Goal: Task Accomplishment & Management: Manage account settings

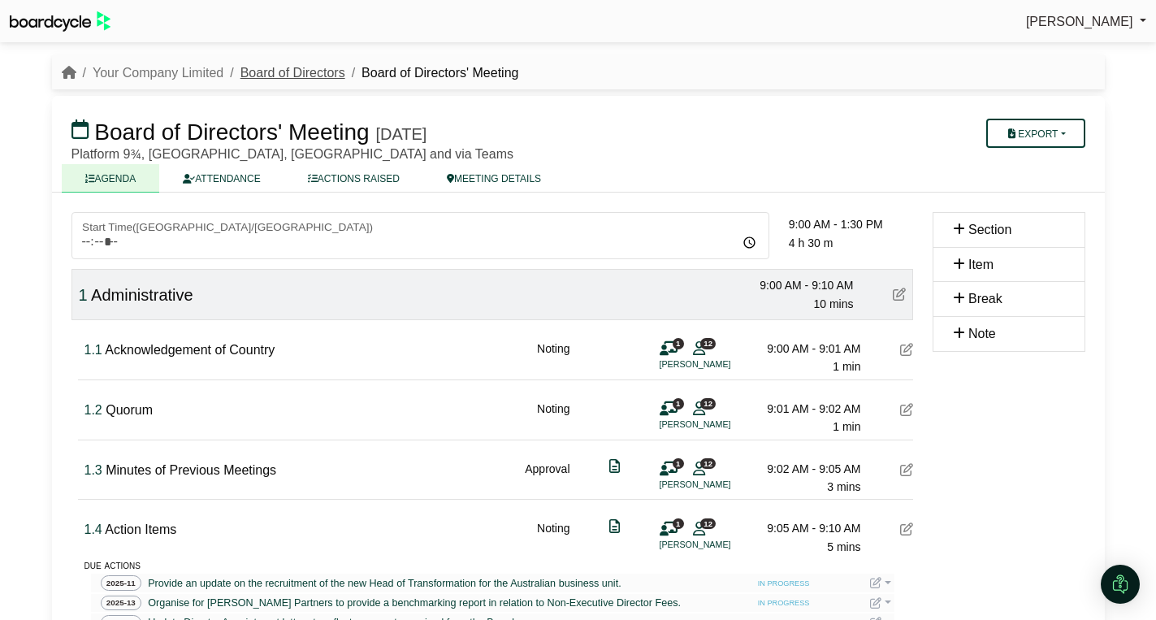
click at [285, 69] on link "Board of Directors" at bounding box center [292, 73] width 105 height 14
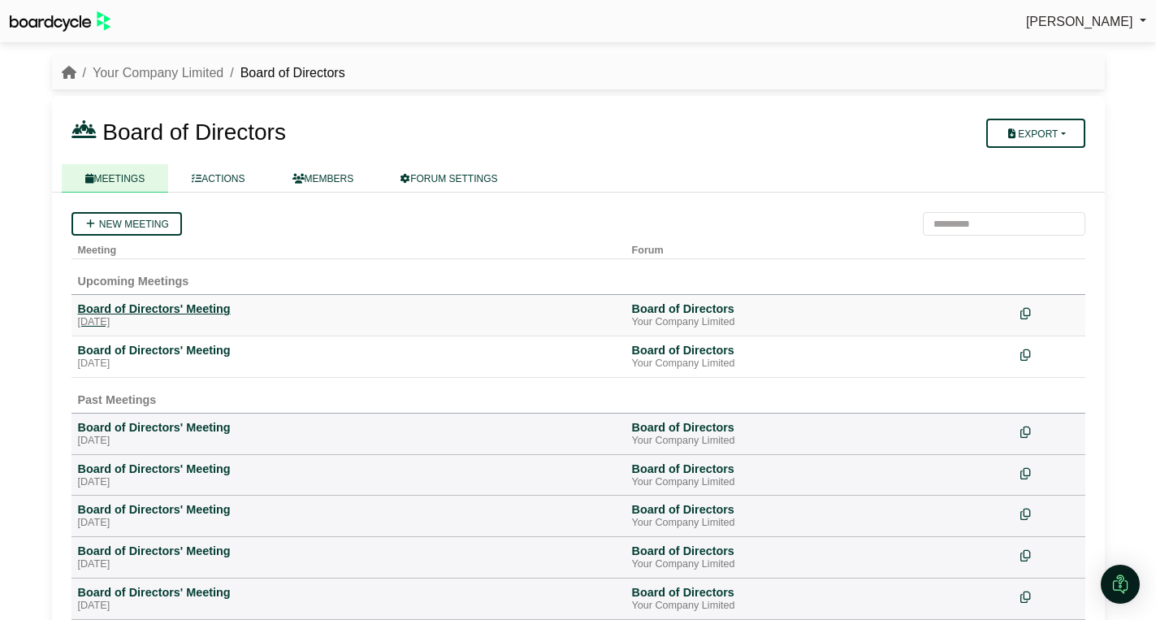
click at [153, 318] on div "[DATE]" at bounding box center [348, 322] width 541 height 13
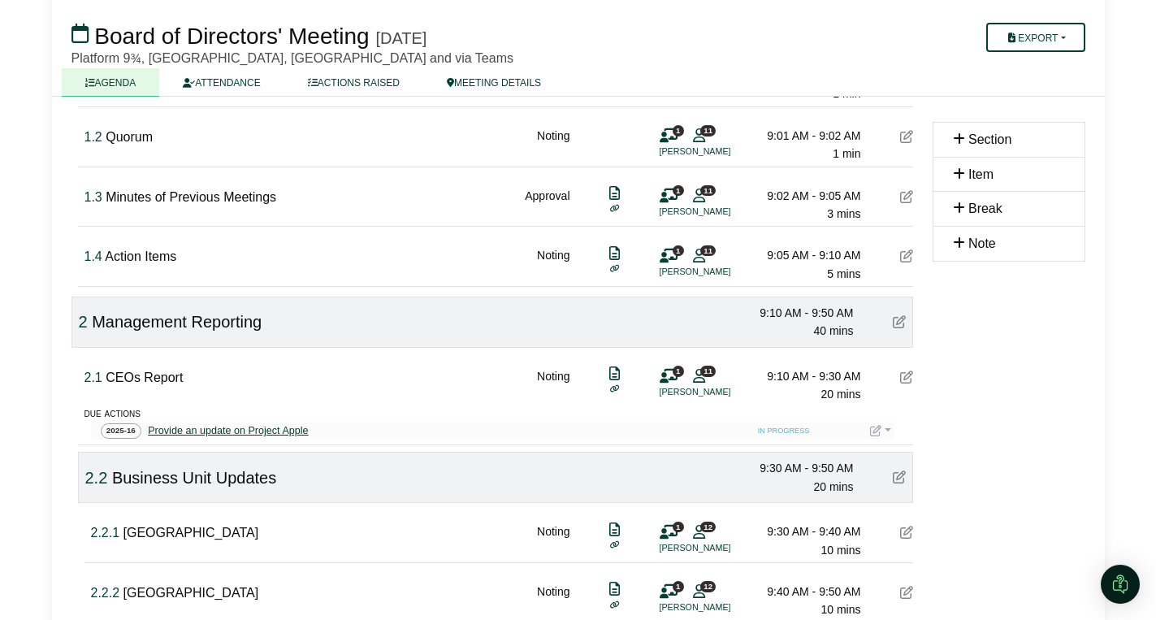
scroll to position [276, 0]
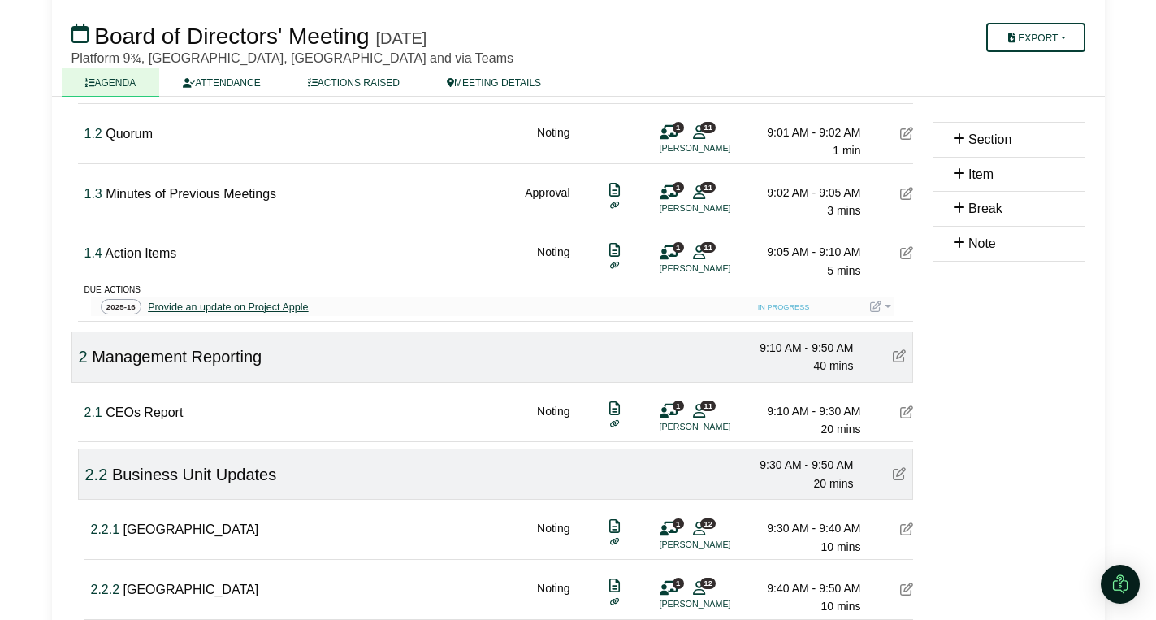
click at [188, 307] on div "Provide an update on Project Apple" at bounding box center [228, 307] width 166 height 16
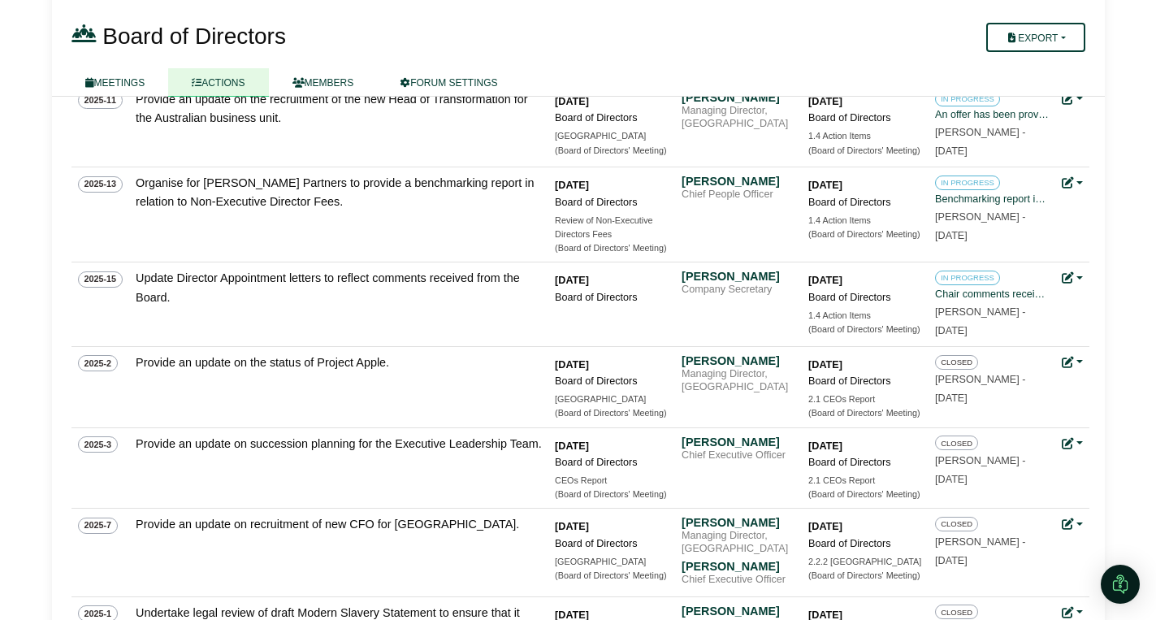
scroll to position [380, 0]
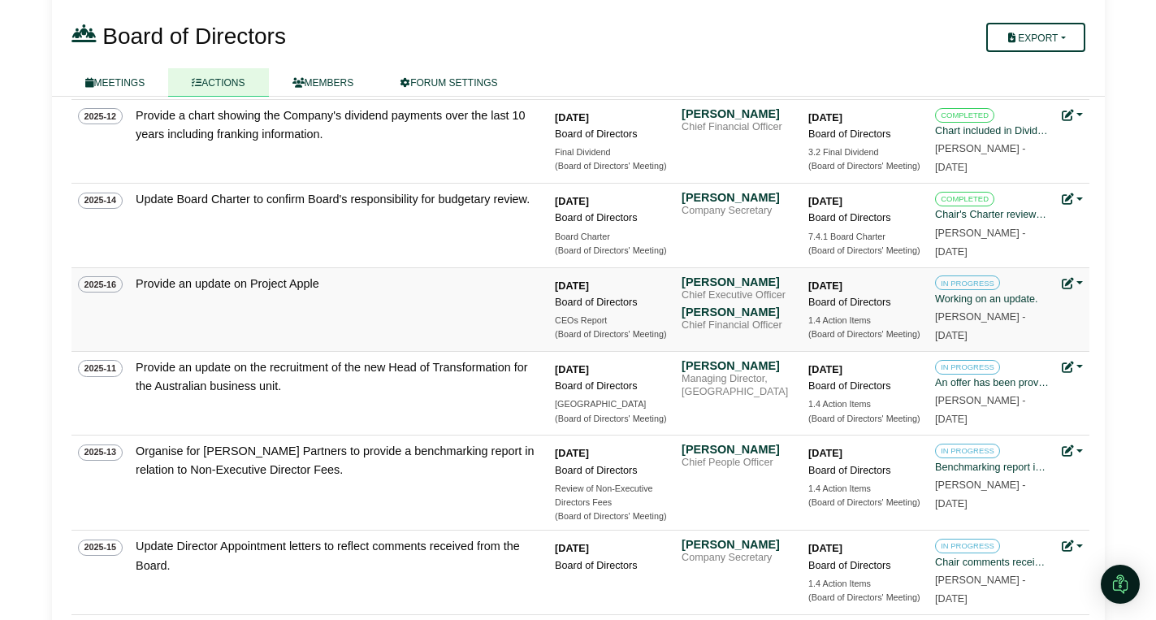
click at [1082, 284] on div "Update status Edit action Archive action Delete action" at bounding box center [1071, 283] width 21 height 19
click at [1079, 283] on link at bounding box center [1071, 283] width 21 height 13
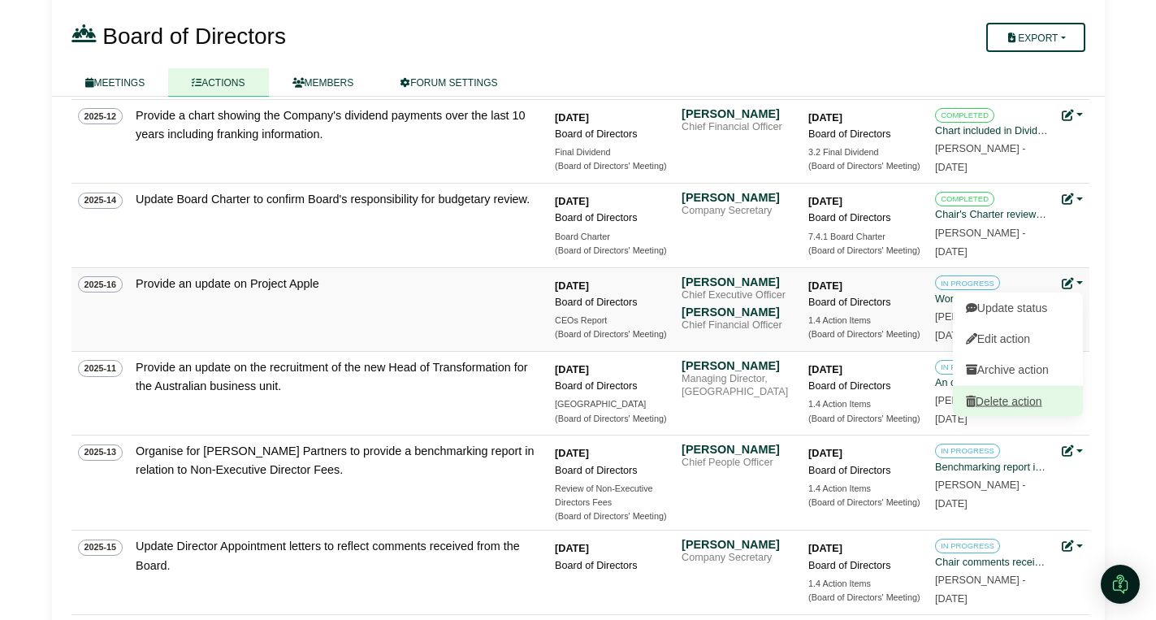
click at [1022, 403] on link "Delete action" at bounding box center [1018, 400] width 130 height 31
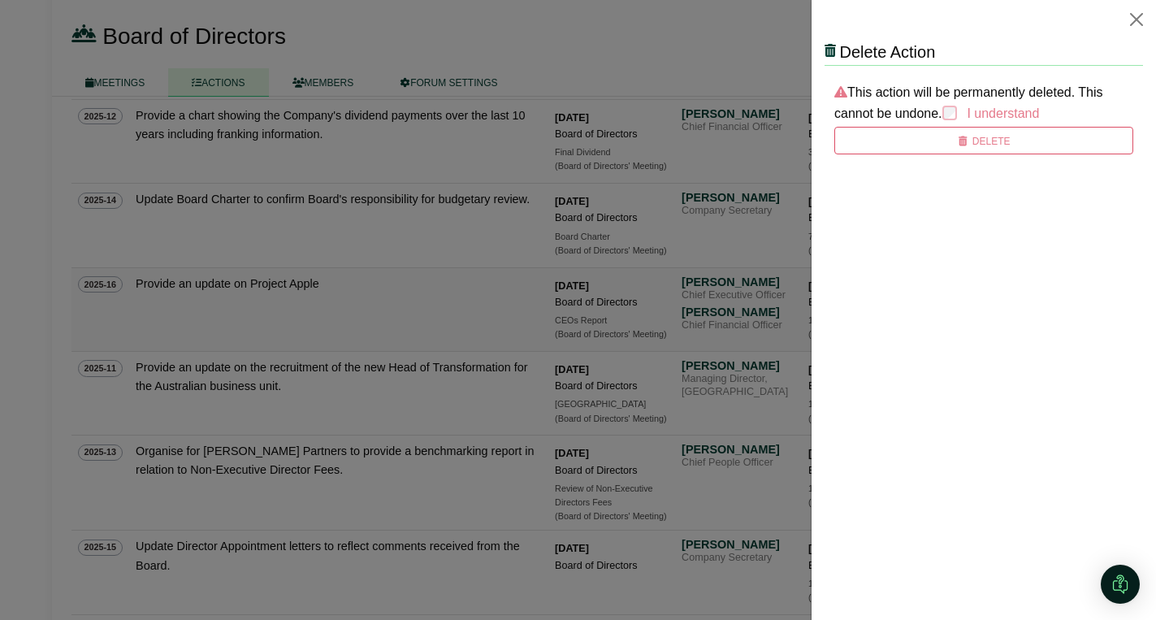
scroll to position [0, 0]
click at [958, 145] on icon "submit" at bounding box center [963, 141] width 12 height 10
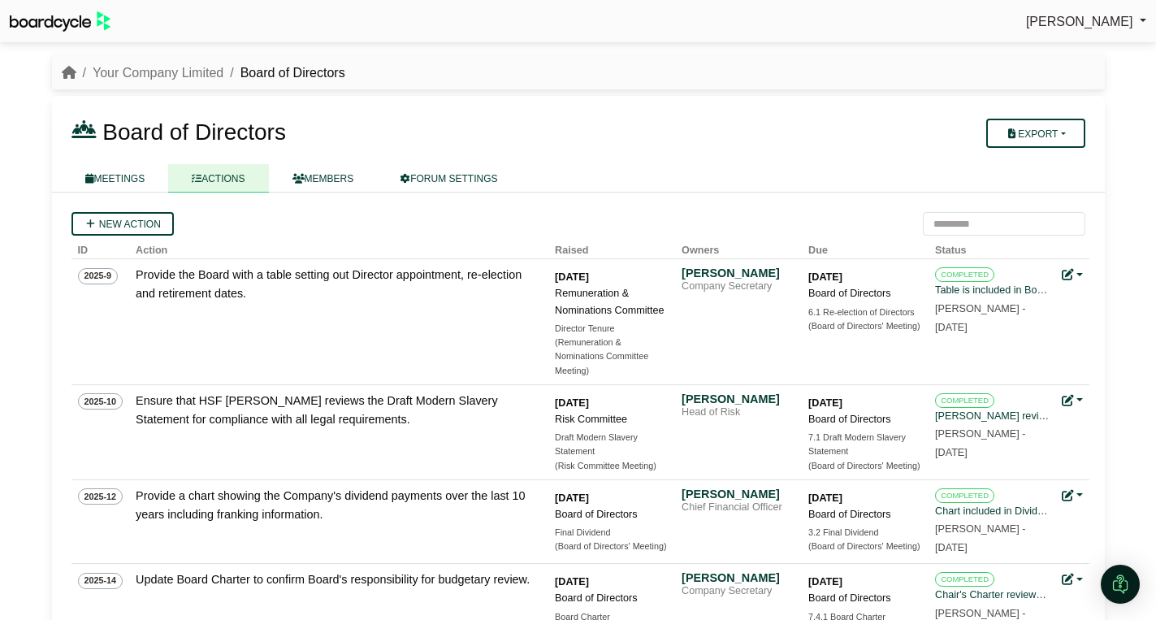
scroll to position [380, 0]
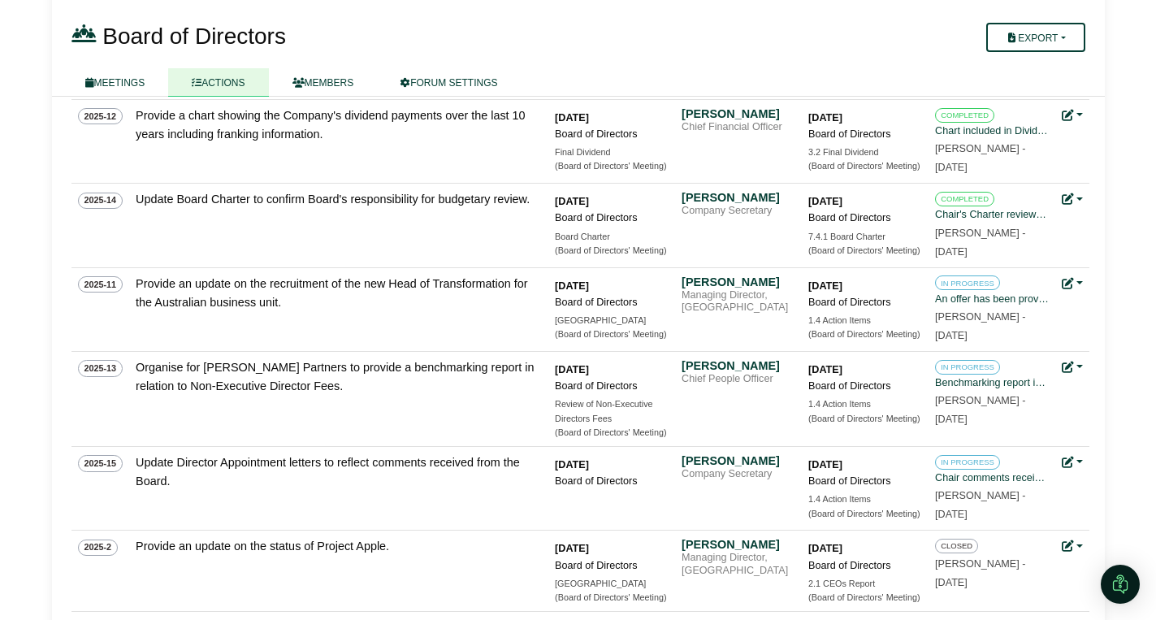
click at [49, 310] on div "Your Company Limited Board of Directors Board of Directors Export Forum Actions…" at bounding box center [578, 292] width 1072 height 1247
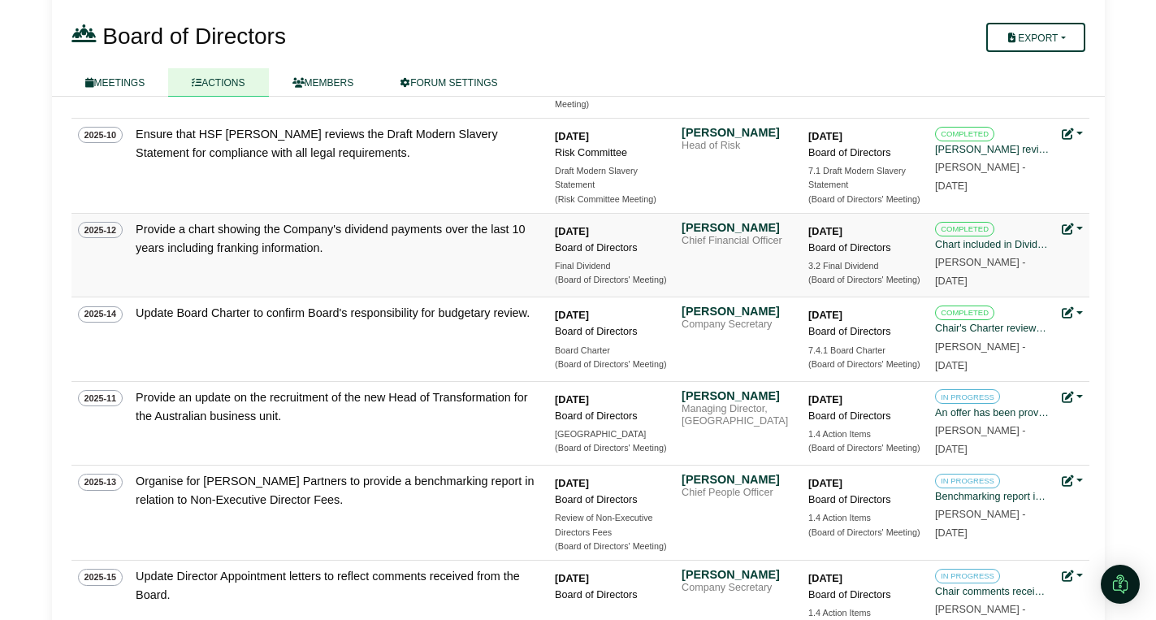
scroll to position [0, 0]
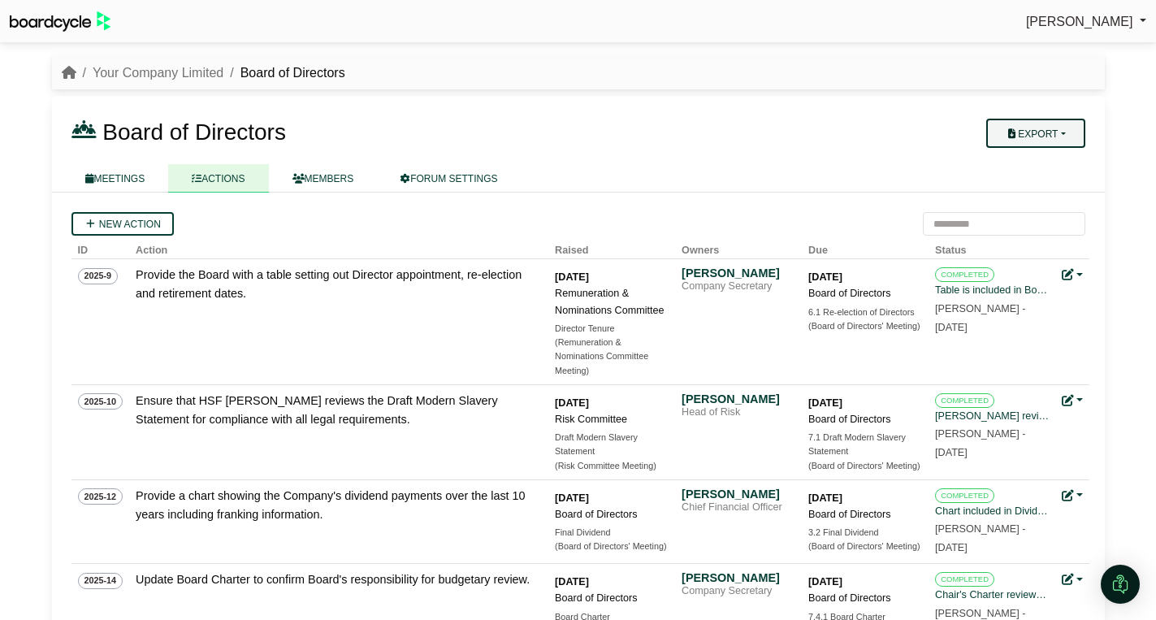
click at [1061, 133] on button "Export" at bounding box center [1035, 133] width 98 height 29
click at [141, 72] on link "Your Company Limited" at bounding box center [158, 73] width 131 height 14
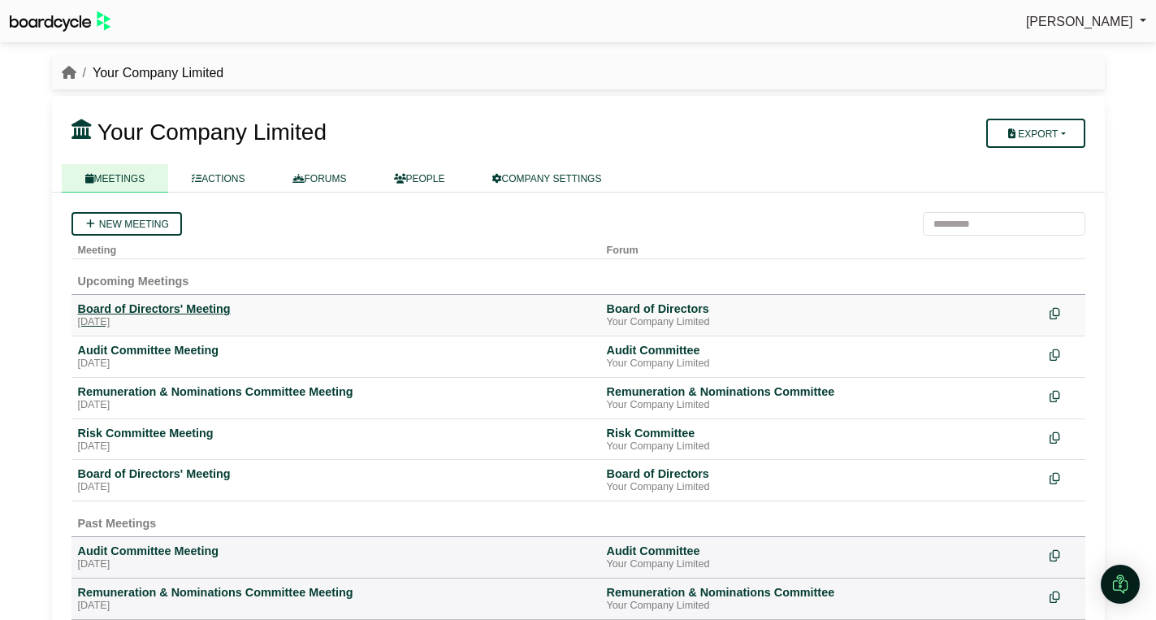
click at [195, 312] on div "Board of Directors' Meeting" at bounding box center [336, 308] width 516 height 15
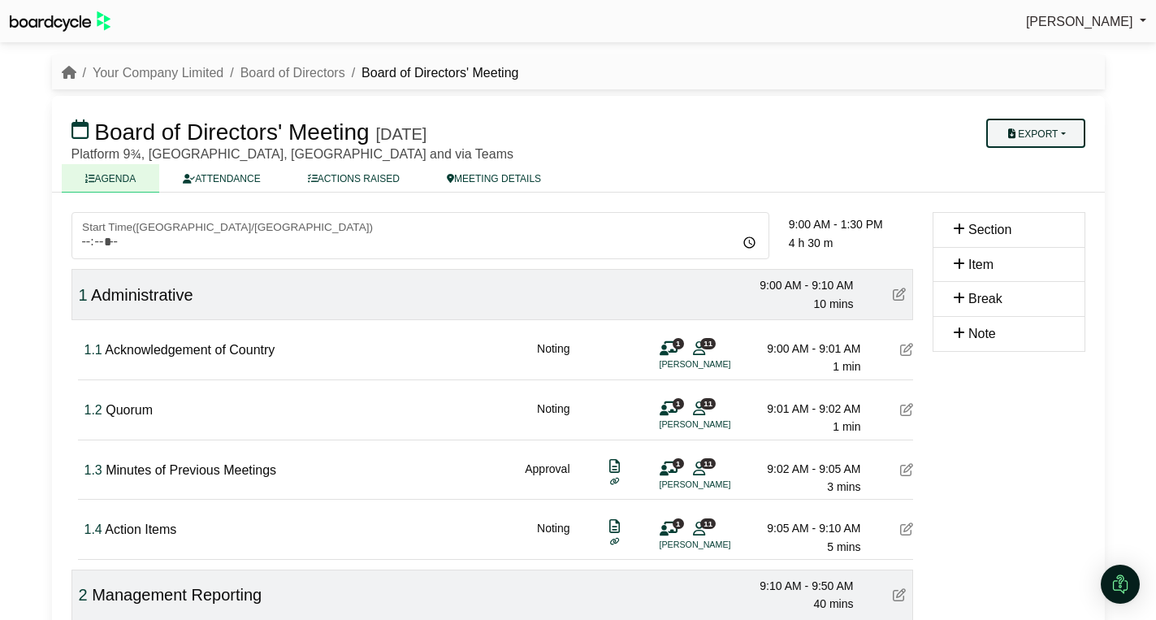
click at [1082, 126] on button "Export" at bounding box center [1035, 133] width 98 height 29
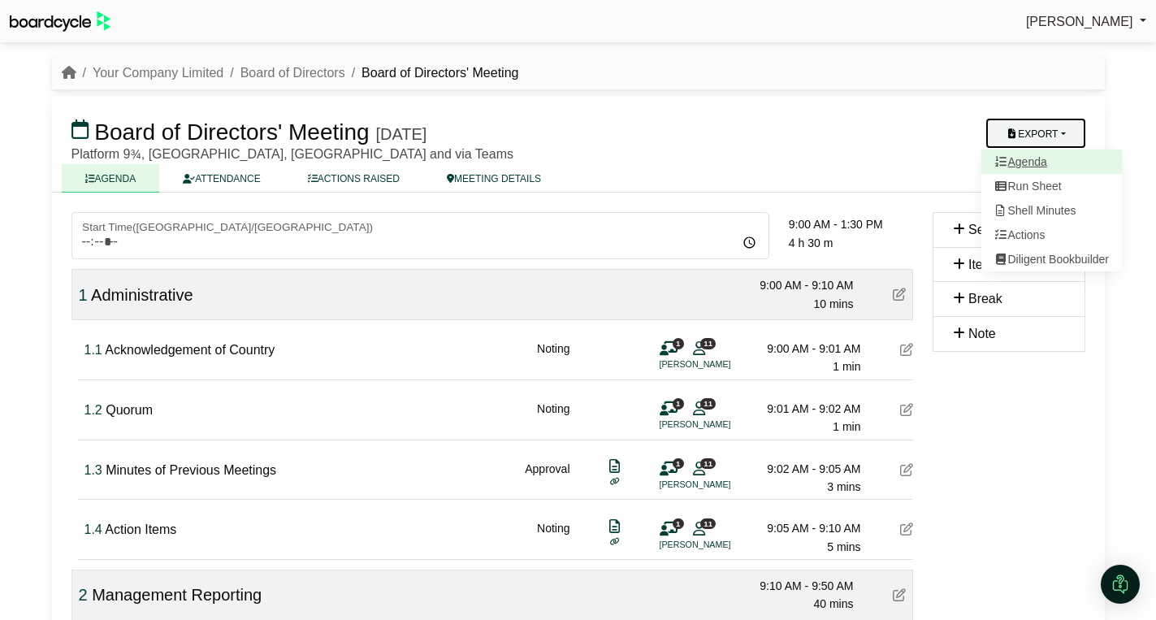
click at [1053, 162] on link "Agenda" at bounding box center [1050, 161] width 141 height 24
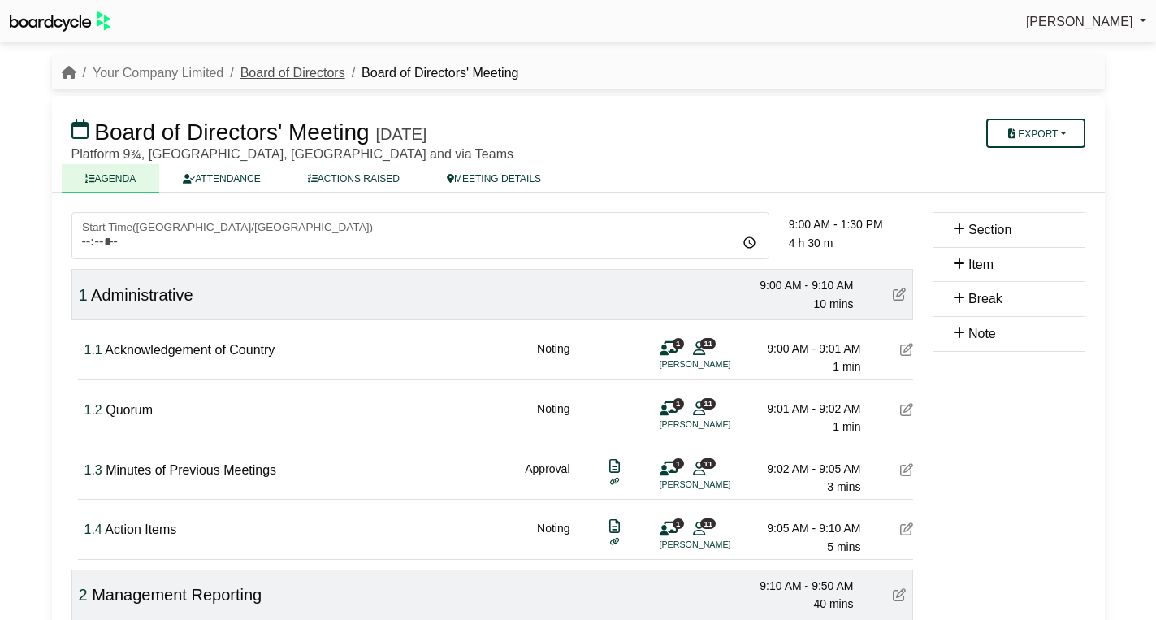
click at [302, 68] on link "Board of Directors" at bounding box center [292, 73] width 105 height 14
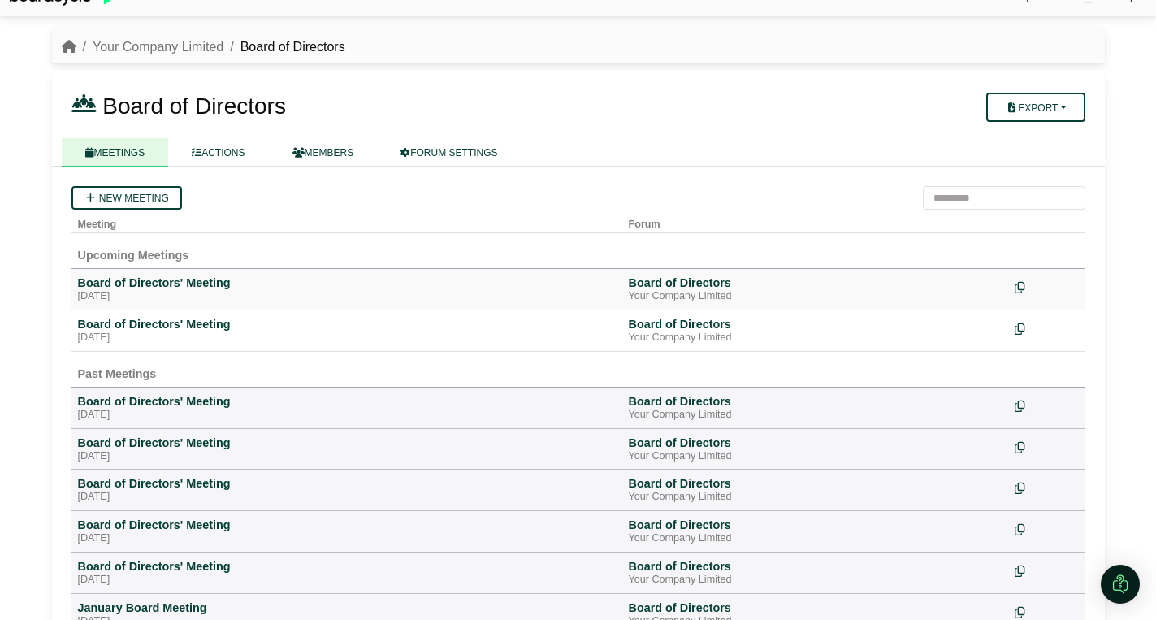
scroll to position [41, 0]
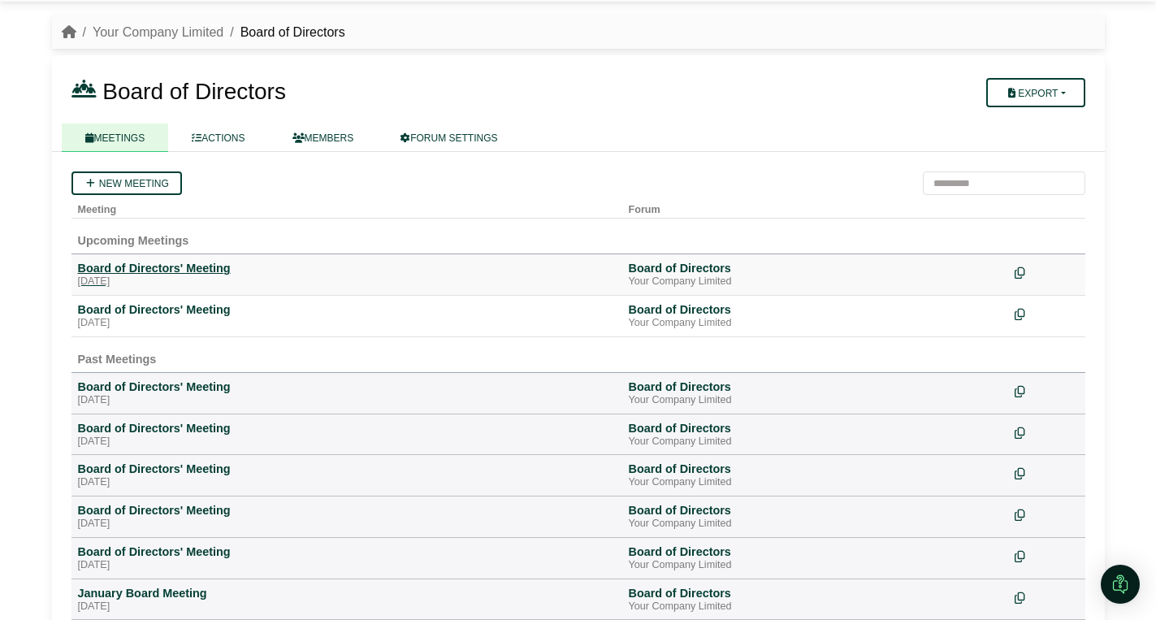
click at [185, 274] on div "Board of Directors' Meeting" at bounding box center [347, 268] width 538 height 15
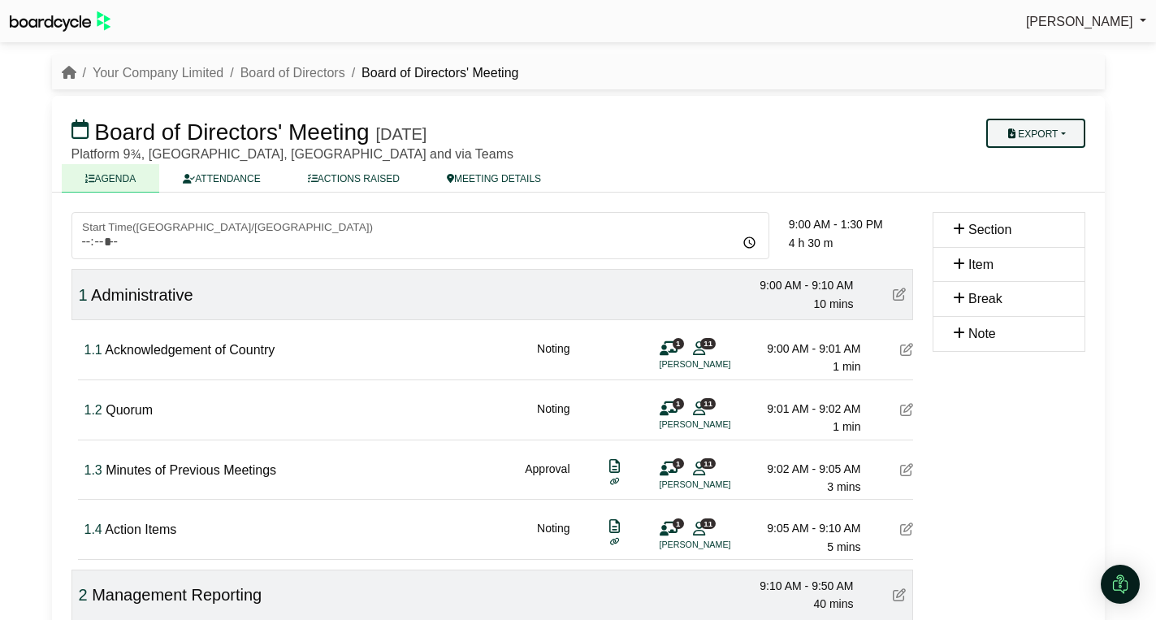
click at [1060, 130] on button "Export" at bounding box center [1035, 133] width 98 height 29
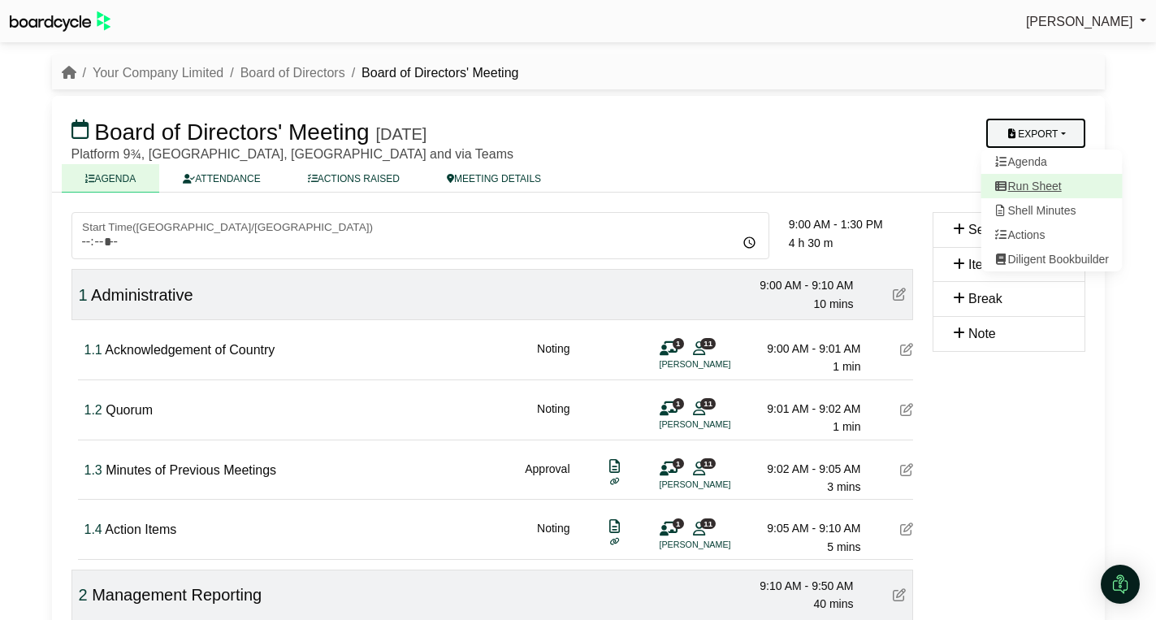
click at [1038, 185] on link "Run Sheet" at bounding box center [1050, 186] width 141 height 24
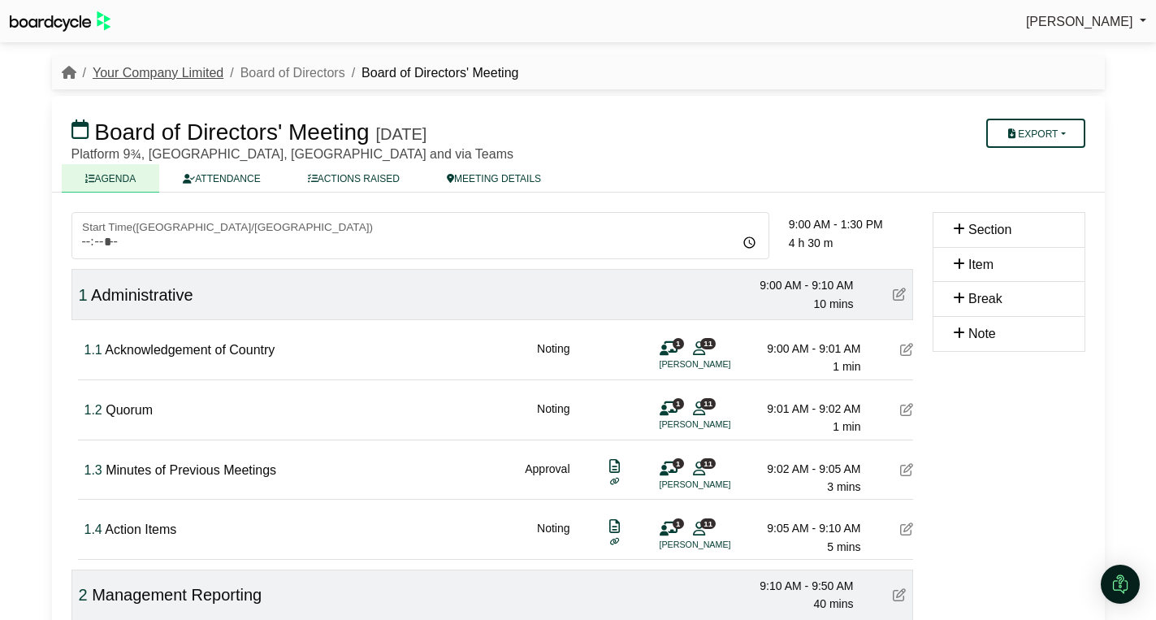
click at [168, 66] on link "Your Company Limited" at bounding box center [158, 73] width 131 height 14
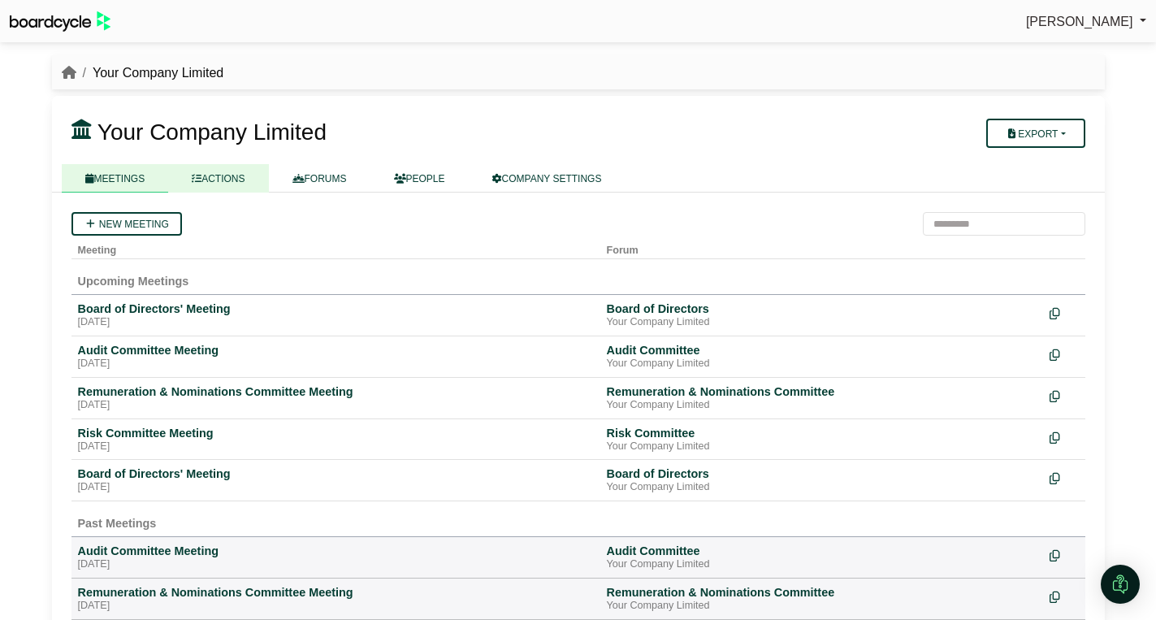
click at [214, 175] on link "ACTIONS" at bounding box center [218, 178] width 100 height 28
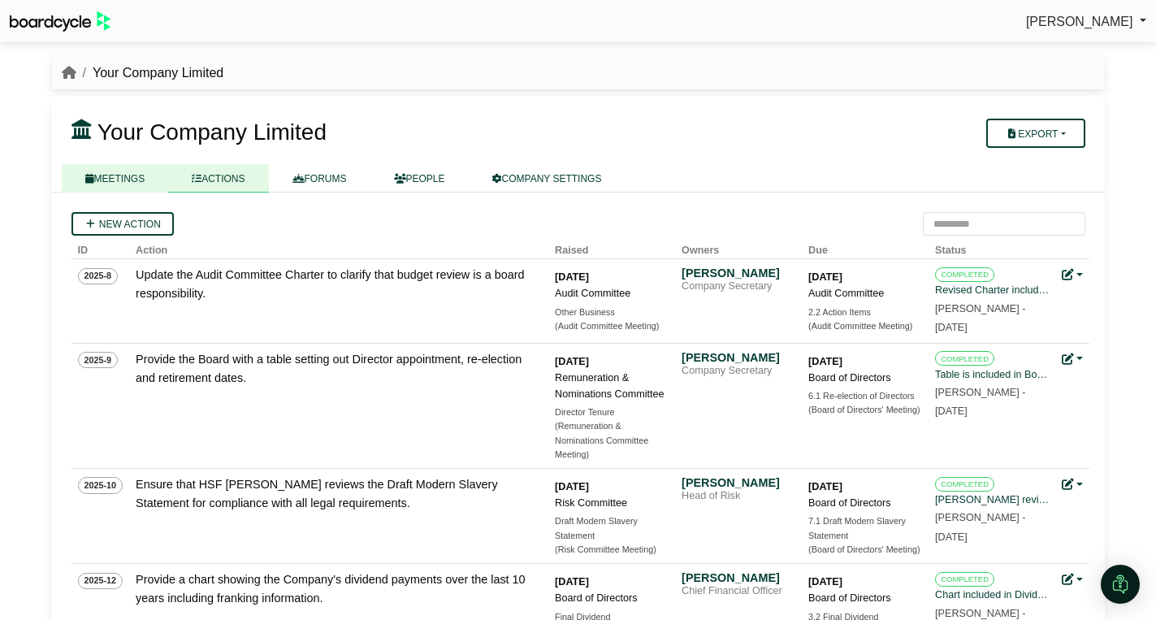
click at [118, 181] on link "MEETINGS" at bounding box center [115, 178] width 107 height 28
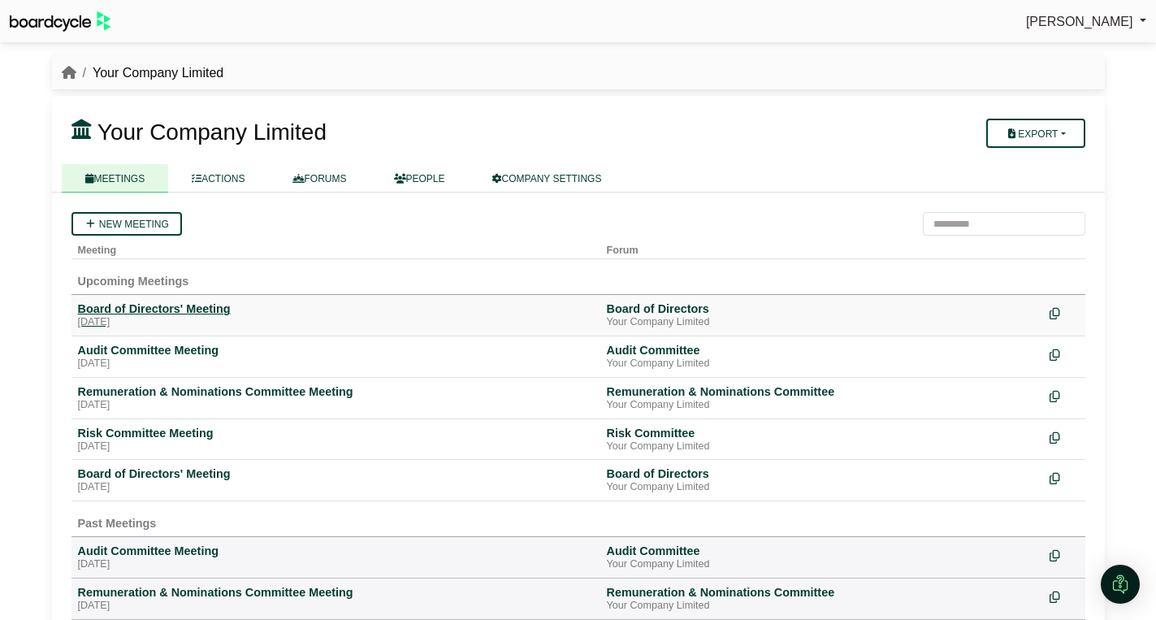
click at [174, 318] on div "[DATE]" at bounding box center [336, 322] width 516 height 13
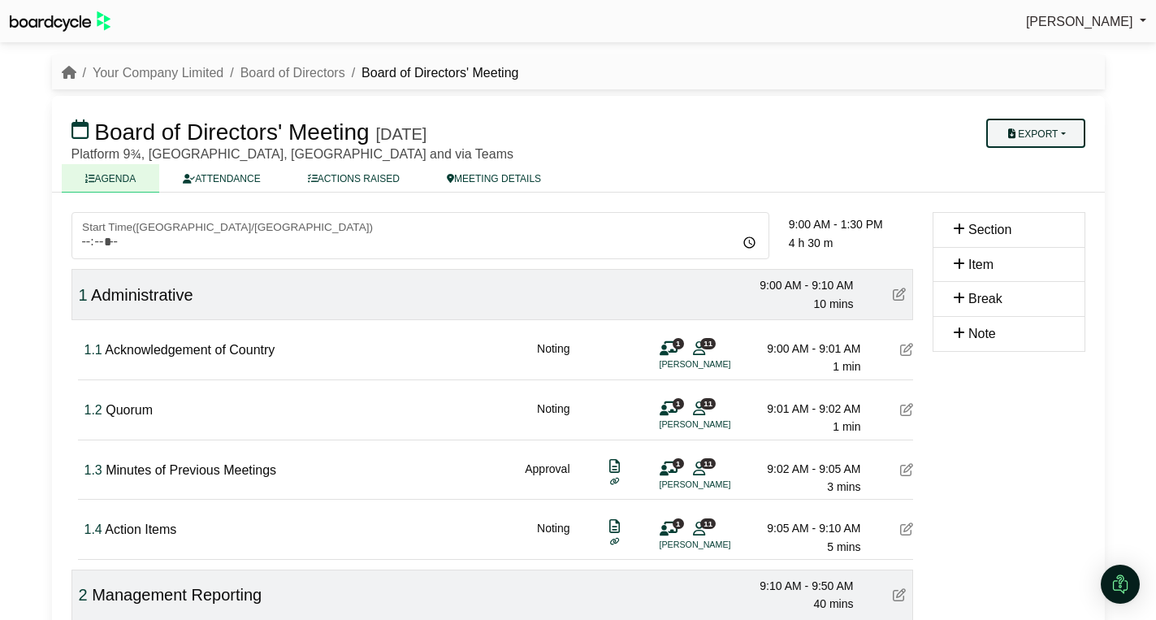
click at [1068, 134] on button "Export" at bounding box center [1035, 133] width 98 height 29
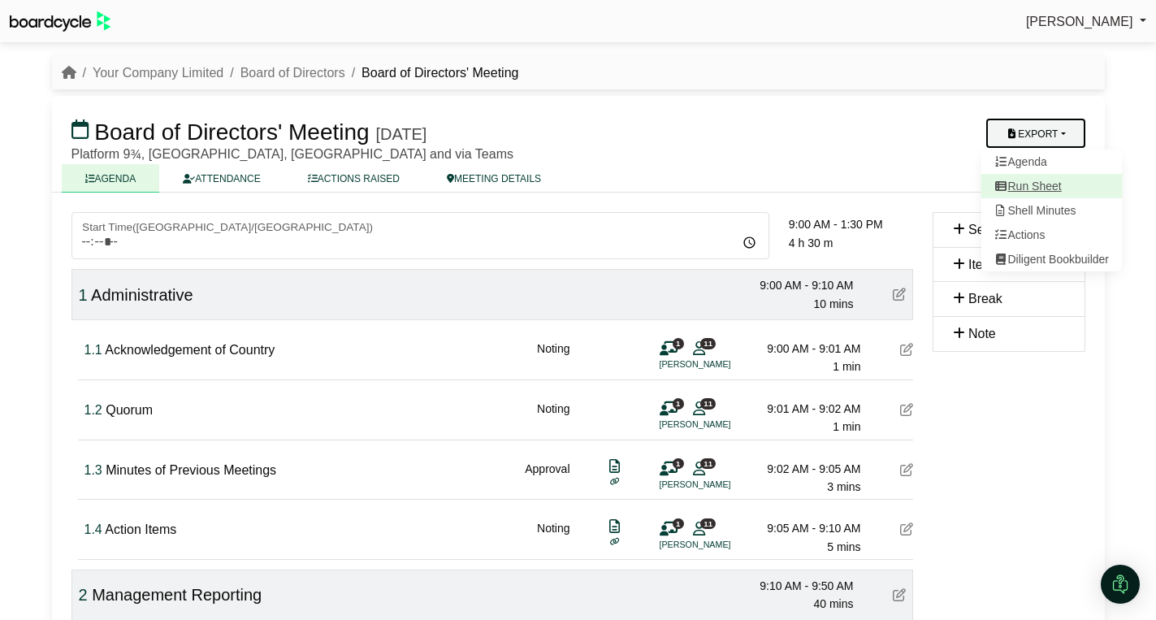
click at [1044, 179] on link "Run Sheet" at bounding box center [1050, 186] width 141 height 24
